Goal: Transaction & Acquisition: Purchase product/service

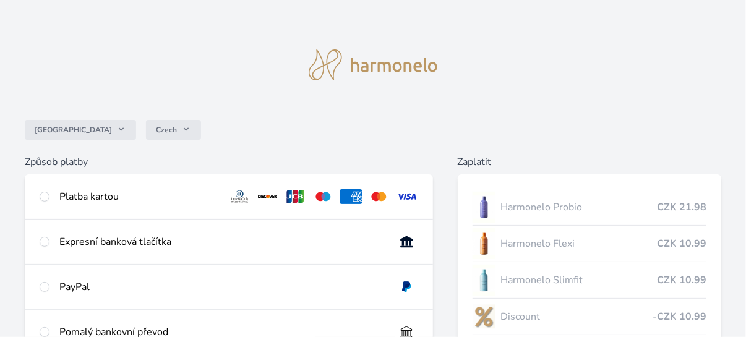
click at [51, 197] on div "Platba kartou" at bounding box center [229, 196] width 408 height 45
radio input "true"
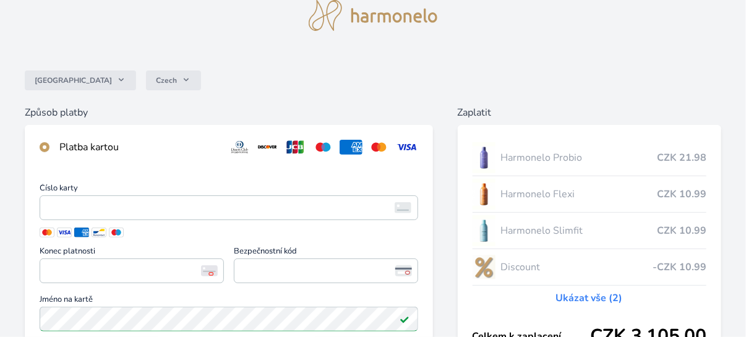
scroll to position [124, 0]
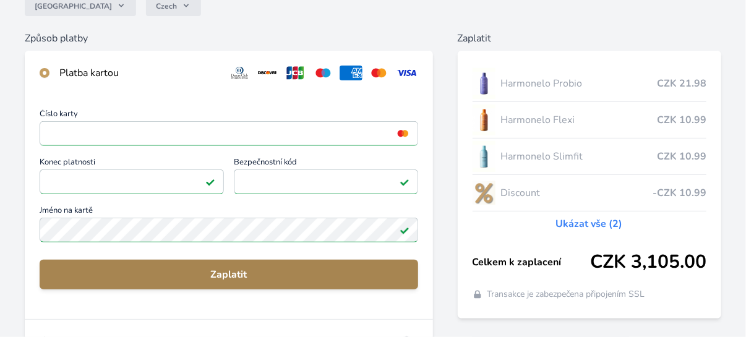
click at [259, 273] on span "Zaplatit" at bounding box center [228, 274] width 359 height 15
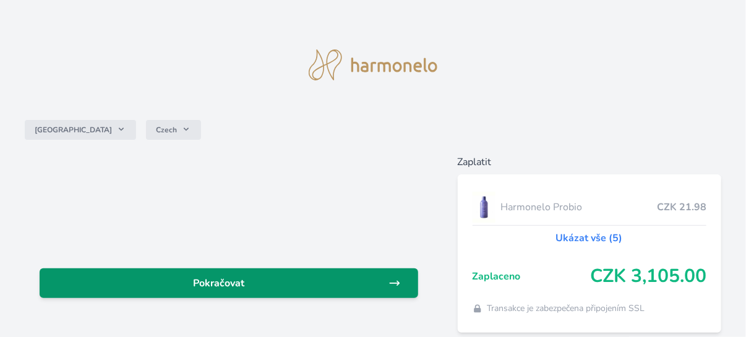
click at [180, 286] on span "Pokračovat" at bounding box center [218, 283] width 339 height 15
